Goal: Information Seeking & Learning: Learn about a topic

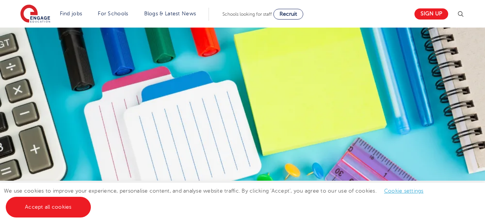
scroll to position [100, 0]
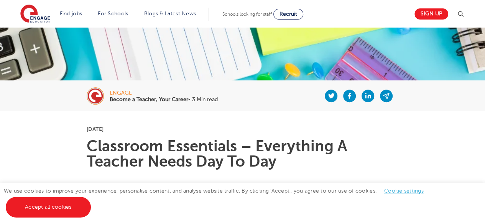
click at [385, 147] on h1 "Classroom Essentials – Everything A Teacher Needs Day To Day" at bounding box center [242, 154] width 311 height 31
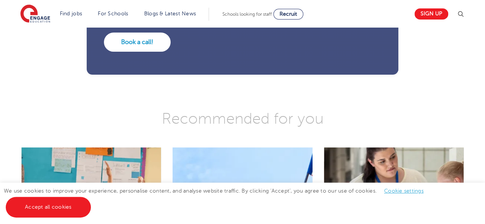
scroll to position [1545, 0]
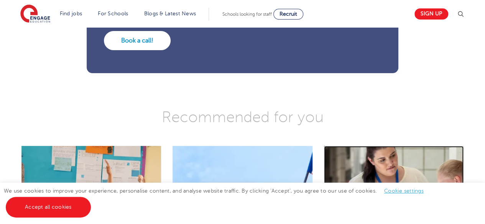
click at [385, 147] on link at bounding box center [393, 184] width 139 height 77
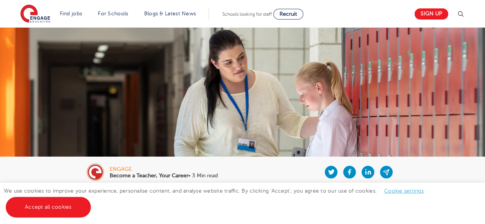
click at [385, 147] on img at bounding box center [242, 92] width 485 height 129
